Goal: Information Seeking & Learning: Check status

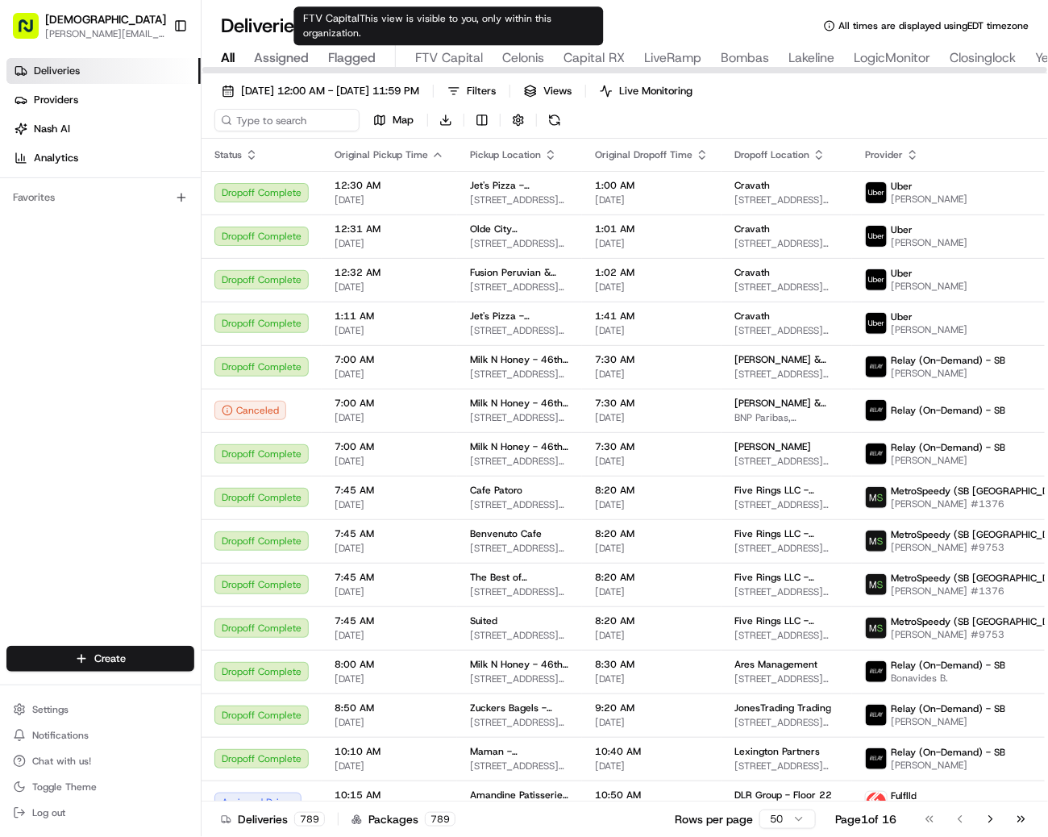
type input "FTV Capital"
click at [427, 48] on span "FTV Capital" at bounding box center [449, 57] width 68 height 19
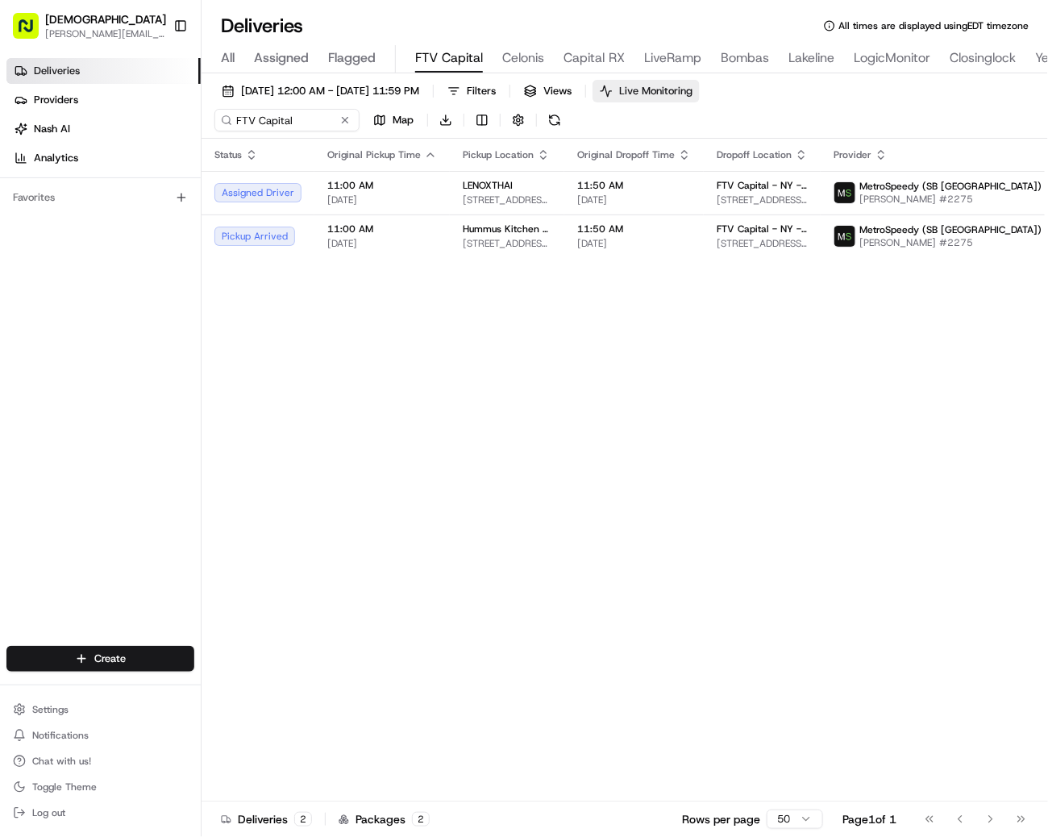
click at [700, 99] on button "Live Monitoring" at bounding box center [646, 91] width 107 height 23
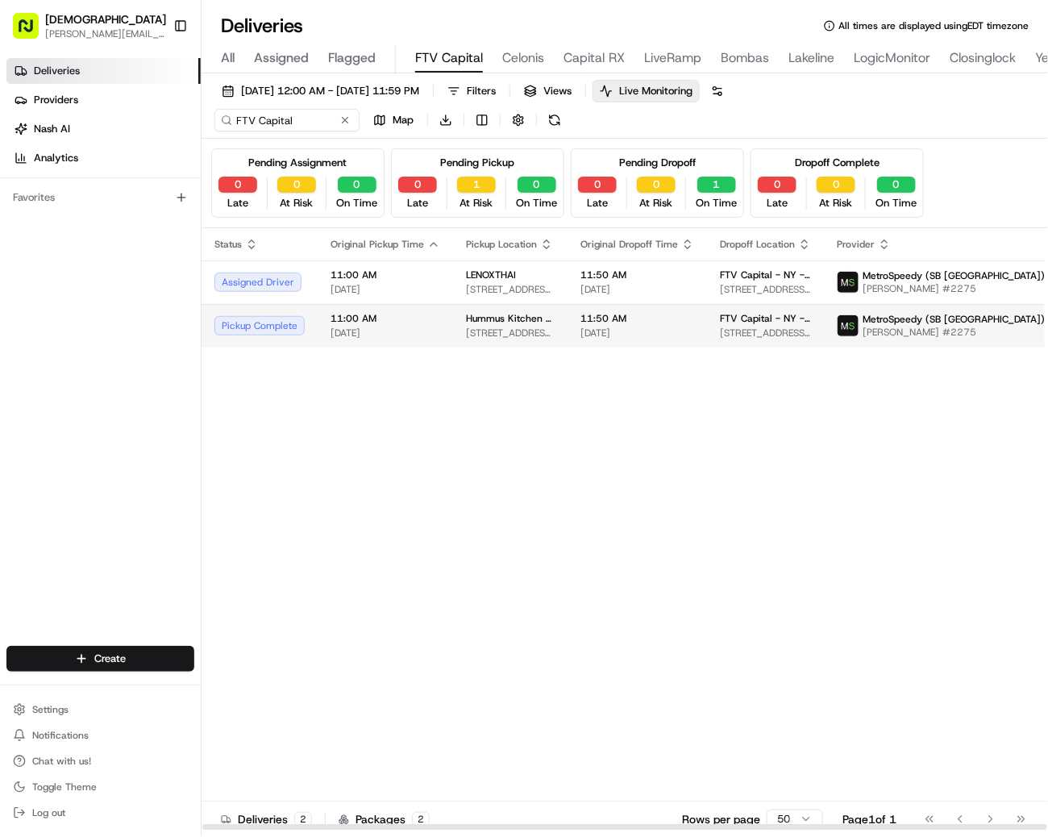
click at [466, 317] on span "Hummus Kitchen - UES" at bounding box center [510, 318] width 89 height 13
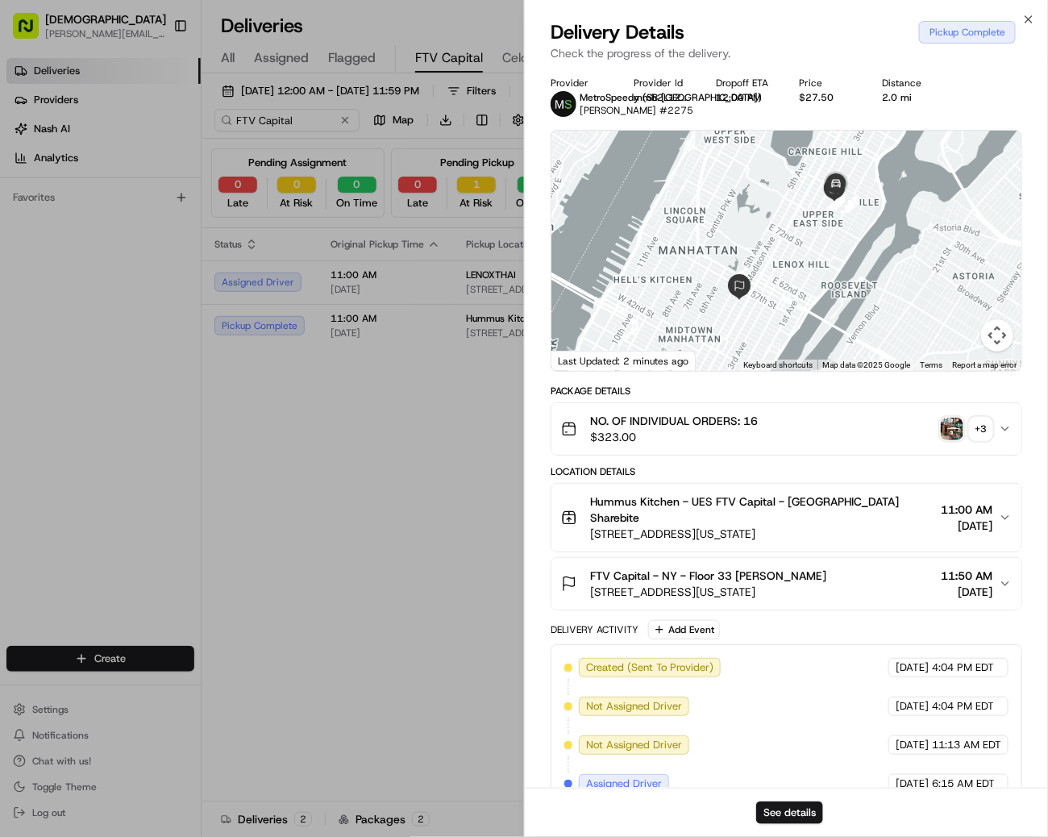
scroll to position [239, 0]
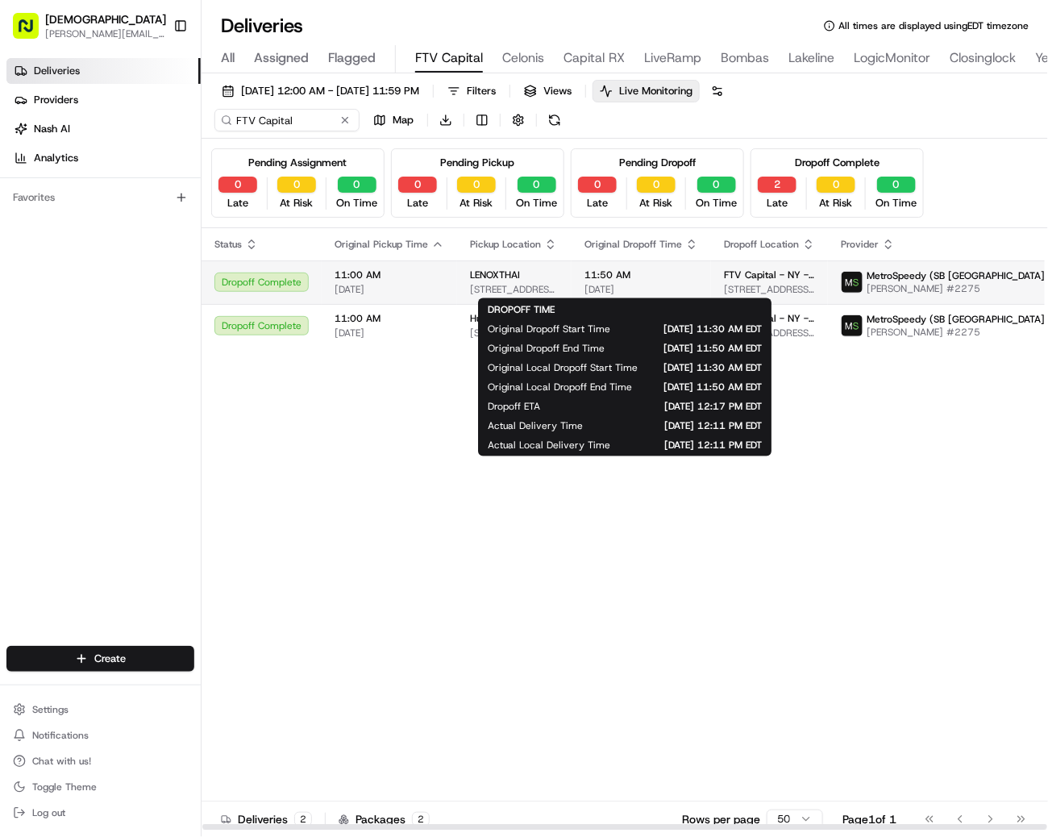
click at [585, 285] on span "08/20/2025" at bounding box center [642, 289] width 114 height 13
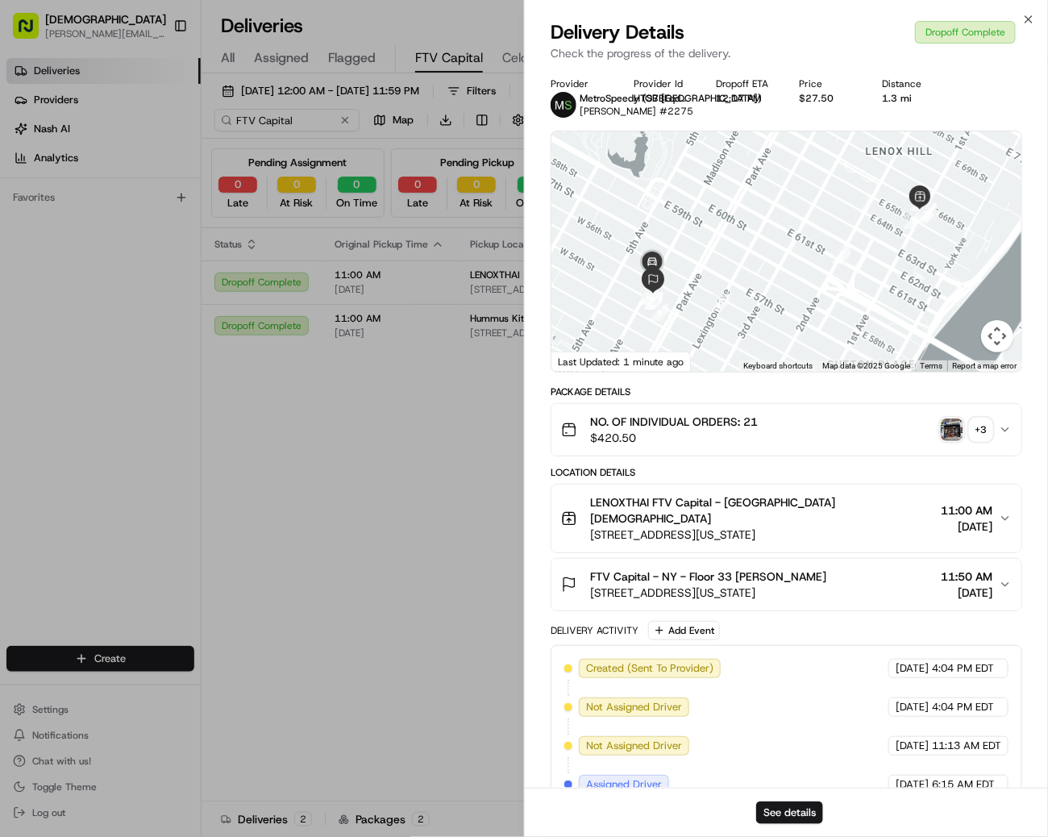
scroll to position [354, 0]
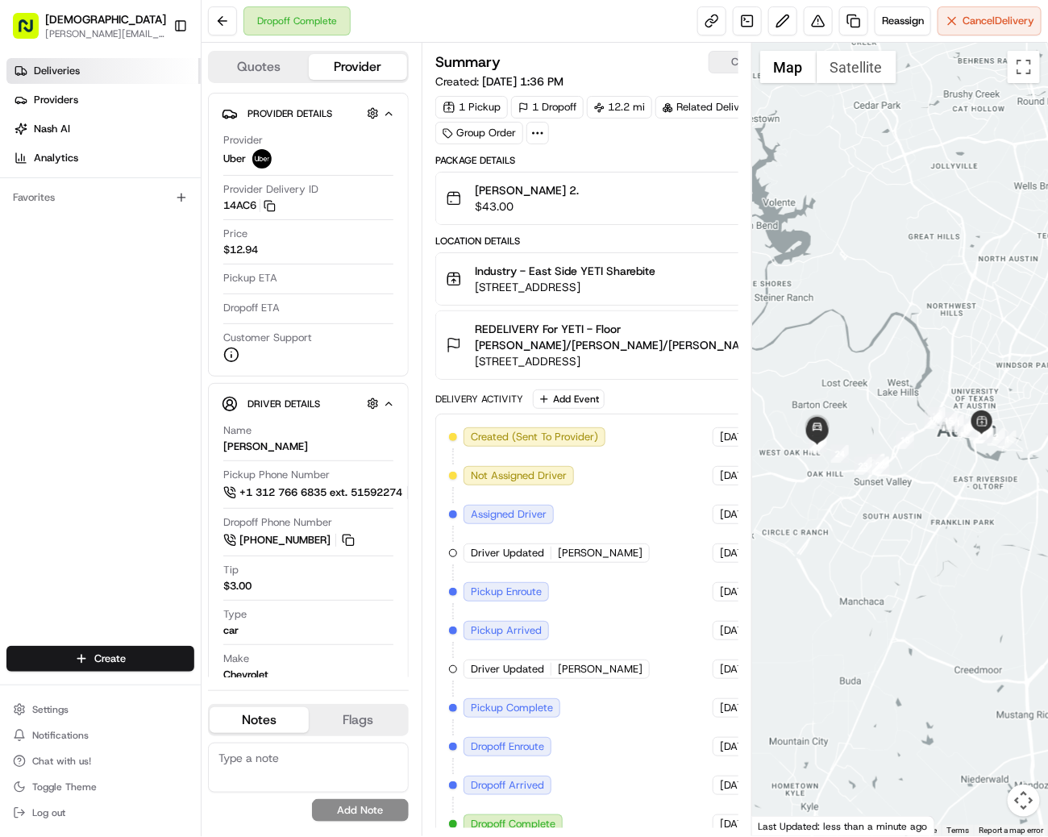
click at [65, 78] on link "Deliveries" at bounding box center [103, 71] width 194 height 26
